Goal: Information Seeking & Learning: Compare options

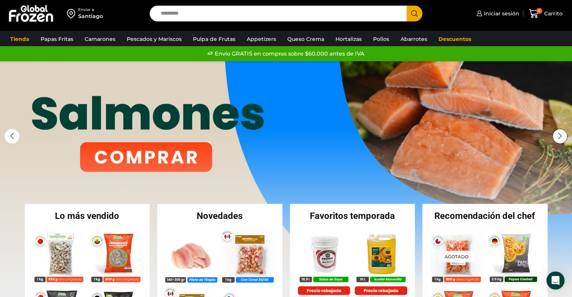
click at [557, 134] on div "Next slide" at bounding box center [559, 136] width 15 height 15
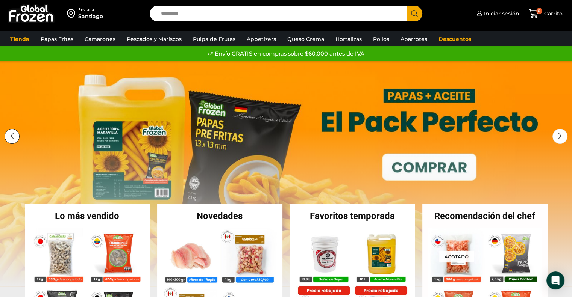
click at [11, 136] on div "Previous slide" at bounding box center [12, 136] width 15 height 15
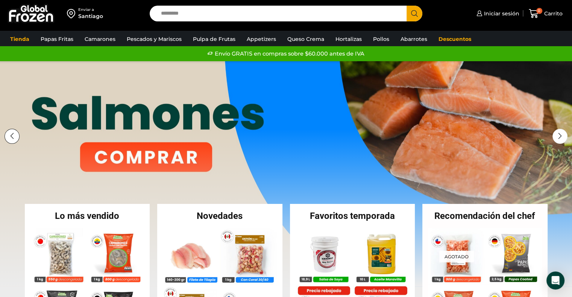
click at [14, 138] on div "Previous slide" at bounding box center [12, 136] width 15 height 15
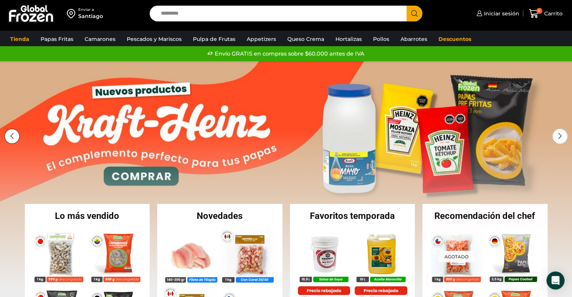
click at [17, 139] on div "Previous slide" at bounding box center [12, 136] width 15 height 15
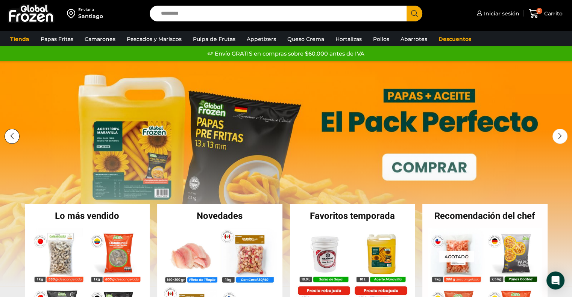
click at [20, 139] on div "Previous slide" at bounding box center [12, 136] width 15 height 15
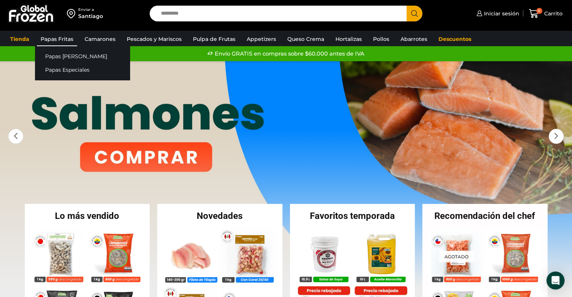
click at [59, 40] on link "Papas Fritas" at bounding box center [57, 39] width 40 height 14
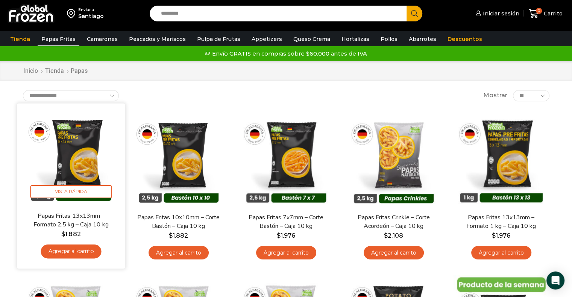
click at [59, 150] on img at bounding box center [71, 157] width 97 height 97
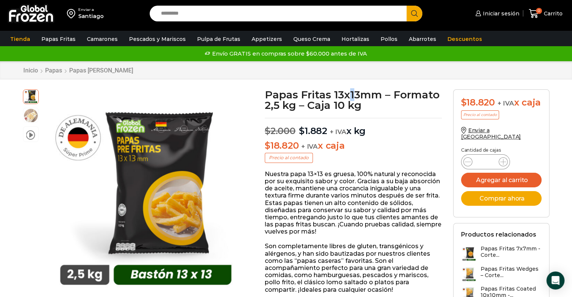
drag, startPoint x: 352, startPoint y: 94, endPoint x: 345, endPoint y: 94, distance: 7.1
click at [345, 94] on h1 "Papas Fritas 13x13mm – Formato 2,5 kg – Caja 10 kg" at bounding box center [353, 99] width 177 height 21
drag, startPoint x: 358, startPoint y: 90, endPoint x: 266, endPoint y: 93, distance: 92.9
click at [266, 93] on h1 "Papas Fritas 13x13mm – Formato 2,5 kg – Caja 10 kg" at bounding box center [353, 99] width 177 height 21
copy h1 "Papas Fritas 13x13"
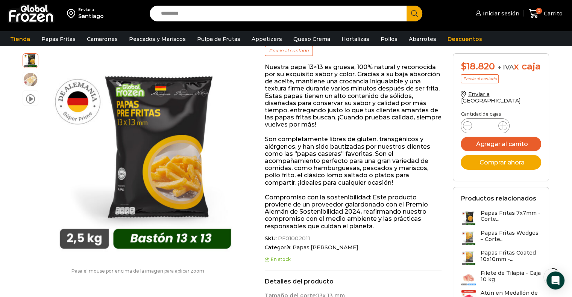
scroll to position [113, 0]
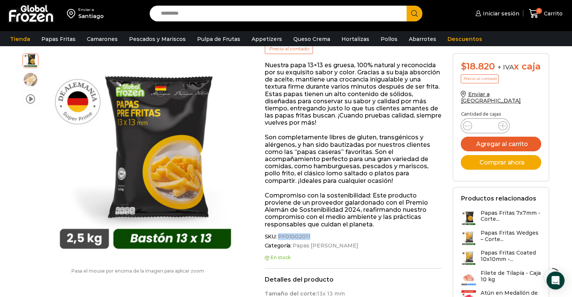
drag, startPoint x: 278, startPoint y: 236, endPoint x: 307, endPoint y: 236, distance: 28.6
click at [307, 236] on span "PF01002011" at bounding box center [293, 237] width 33 height 6
copy span "PF01002011"
click at [269, 18] on input "Search input" at bounding box center [280, 14] width 246 height 16
paste input "**********"
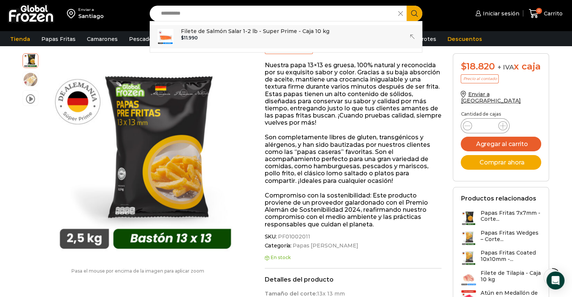
click at [253, 29] on p "Filete de Salmón Salar 1-2 lb - Super Prime - Caja 10 kg" at bounding box center [255, 31] width 148 height 8
type input "**********"
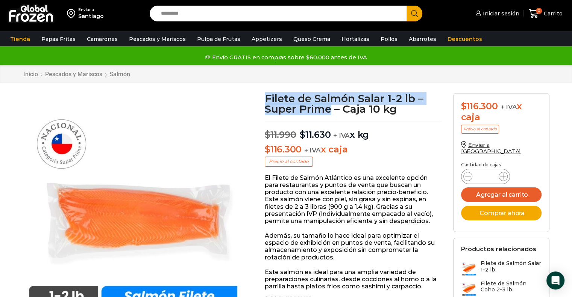
drag, startPoint x: 331, startPoint y: 107, endPoint x: 263, endPoint y: 94, distance: 69.1
click at [263, 94] on div "Filete de Salmón Salar 1-2 lb – Super Prime – Caja 10 kg $ 11.990 Original pric…" at bounding box center [353, 214] width 188 height 243
click at [222, 18] on input "Search input" at bounding box center [280, 14] width 246 height 16
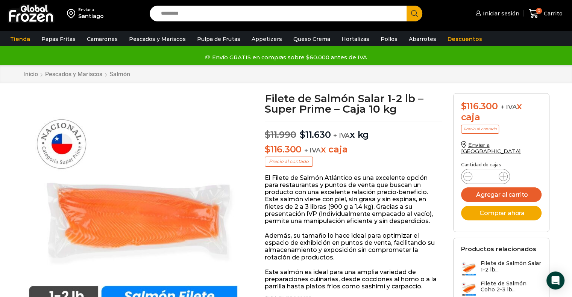
paste input "**********"
click at [406, 6] on button "Search" at bounding box center [414, 14] width 16 height 16
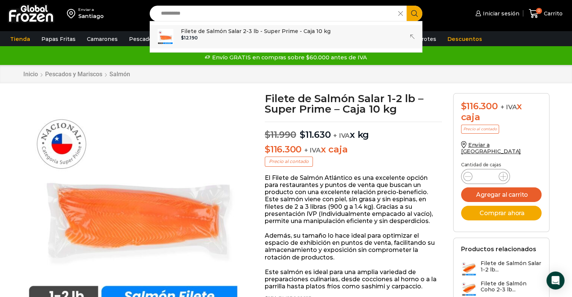
click at [225, 30] on p "Filete de Salmón Salar 2-3 lb - Super Prime - Caja 10 kg" at bounding box center [256, 31] width 150 height 8
type input "**********"
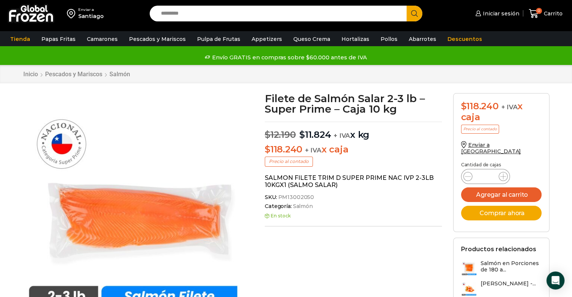
click at [331, 106] on h1 "Filete de Salmón Salar 2-3 lb – Super Prime – Caja 10 kg" at bounding box center [353, 103] width 177 height 21
click at [313, 113] on h1 "Filete de Salmón Salar 2-3 lb – Super Prime – Caja 10 kg" at bounding box center [353, 103] width 177 height 21
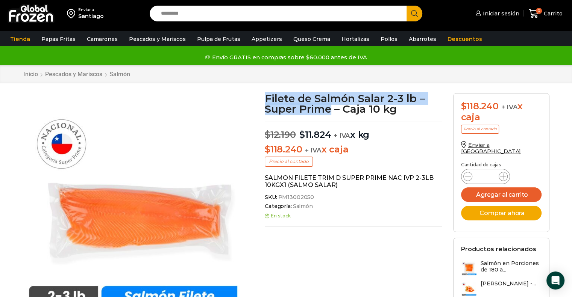
drag, startPoint x: 331, startPoint y: 107, endPoint x: 265, endPoint y: 97, distance: 67.2
click at [265, 97] on h1 "Filete de Salmón Salar 2-3 lb – Super Prime – Caja 10 kg" at bounding box center [353, 103] width 177 height 21
copy h1 "Filete de Salmón Salar 2-3 lb – Super Prime"
click at [310, 197] on span "SKU: PM13002050" at bounding box center [353, 197] width 177 height 6
copy span "PM13002050"
